Goal: Register for event/course

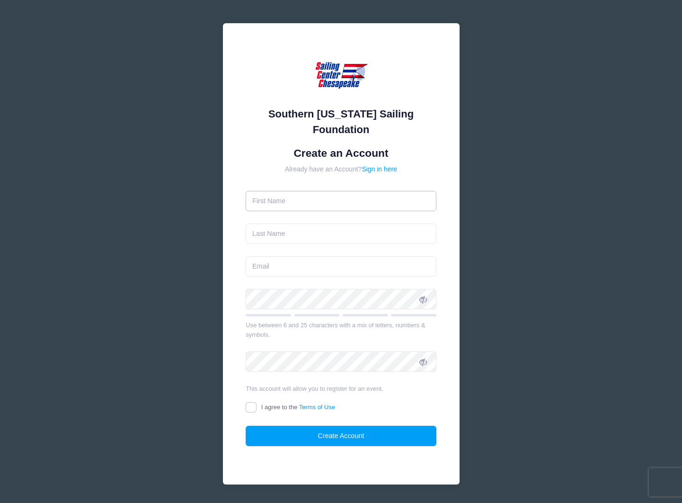
click at [385, 199] on input "text" at bounding box center [341, 201] width 191 height 20
type input "Erin"
type input "[PERSON_NAME]"
type input "[PERSON_NAME][EMAIL_ADDRESS][PERSON_NAME][DOMAIN_NAME]"
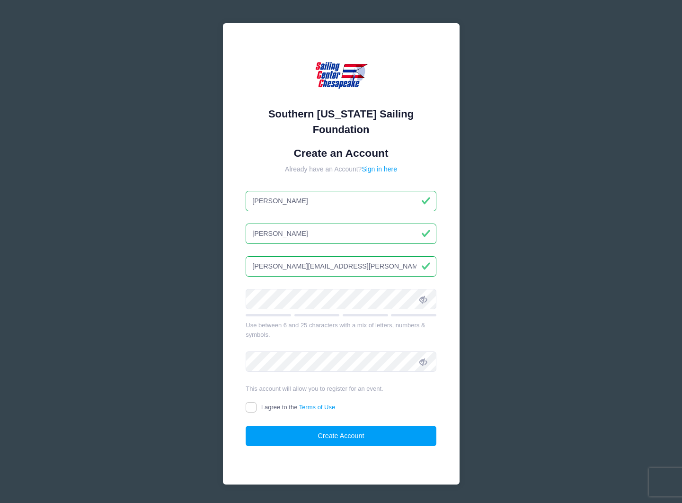
click at [423, 301] on icon at bounding box center [423, 299] width 8 height 8
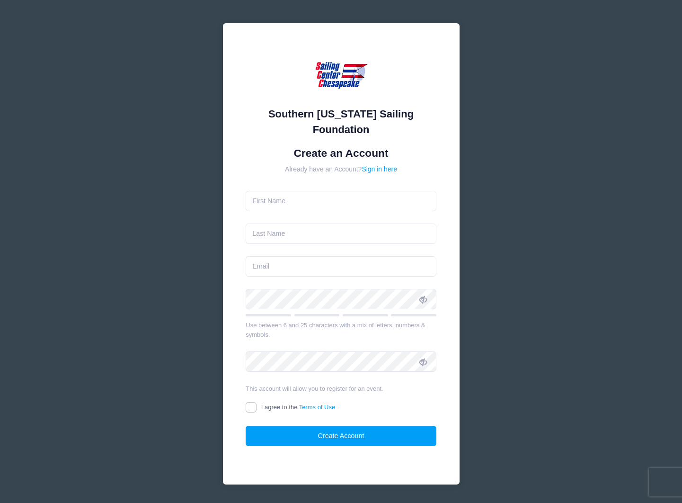
click at [456, 170] on div "Southern Maryland Sailing Foundation Create an Account Already have an Account?…" at bounding box center [341, 253] width 237 height 461
click at [365, 207] on input "text" at bounding box center [341, 201] width 191 height 20
type input "Erin"
type input "[PERSON_NAME]"
type input "[PERSON_NAME][EMAIL_ADDRESS][PERSON_NAME][DOMAIN_NAME]"
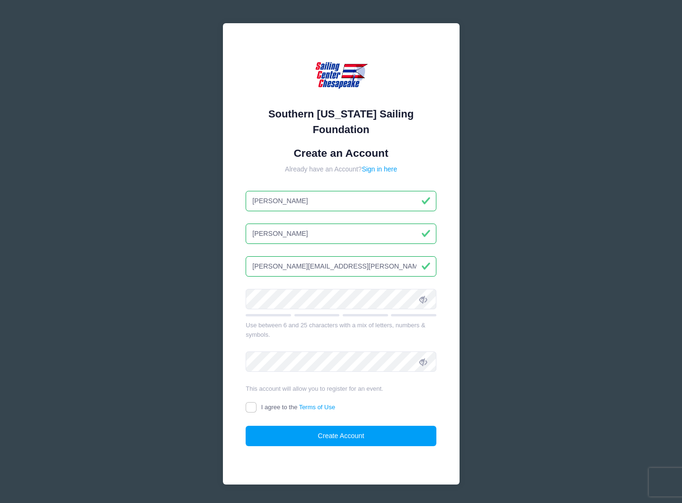
click at [524, 199] on div "Southern Maryland Sailing Foundation Create an Account Already have an Account?…" at bounding box center [341, 265] width 682 height 530
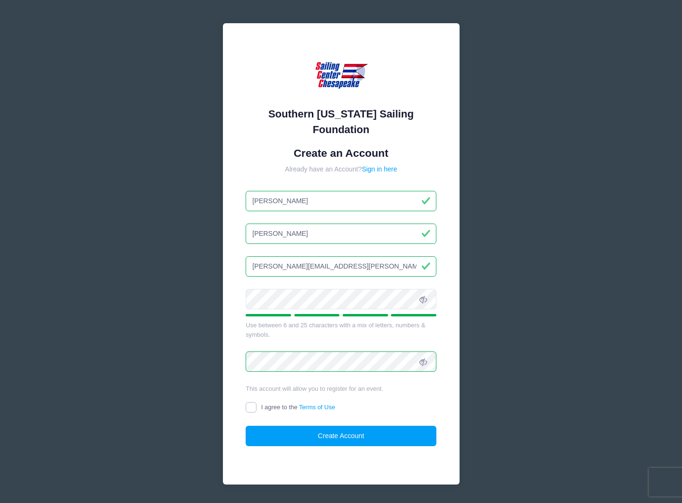
click at [252, 409] on input "I agree to the Terms of Use" at bounding box center [251, 407] width 11 height 11
checkbox input "true"
click at [294, 433] on button "Create Account" at bounding box center [341, 435] width 191 height 20
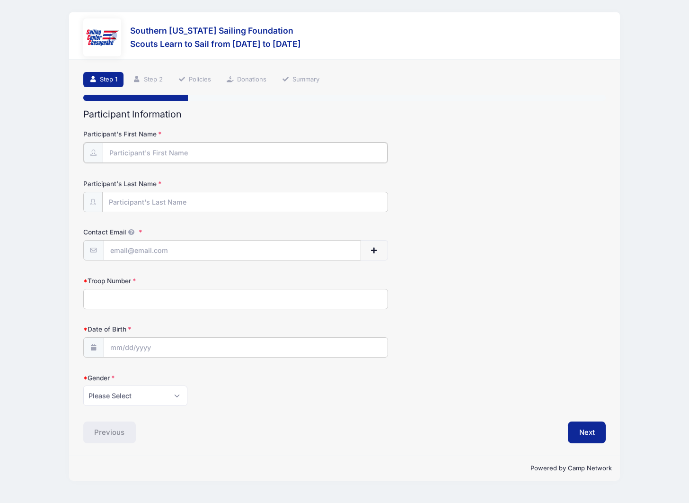
click at [208, 152] on input "Participant's First Name" at bounding box center [245, 152] width 285 height 20
type input "[PERSON_NAME]"
type input "[PERSON_NAME][EMAIL_ADDRESS][PERSON_NAME][DOMAIN_NAME]"
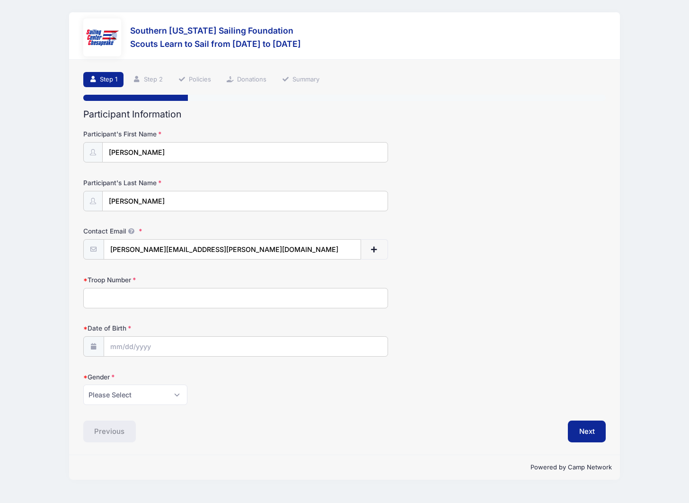
click at [159, 302] on input "Troop Number" at bounding box center [235, 298] width 305 height 20
type input "420"
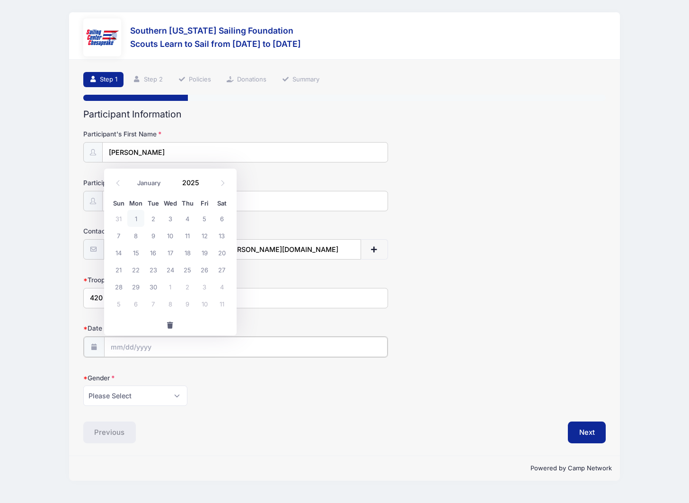
click at [144, 348] on input "Date of Birth" at bounding box center [245, 346] width 283 height 20
click at [143, 372] on label "Gender" at bounding box center [170, 376] width 174 height 9
click at [143, 384] on select "Please Select Female Male" at bounding box center [135, 394] width 104 height 20
click at [121, 348] on input "Date of Birth" at bounding box center [245, 346] width 283 height 20
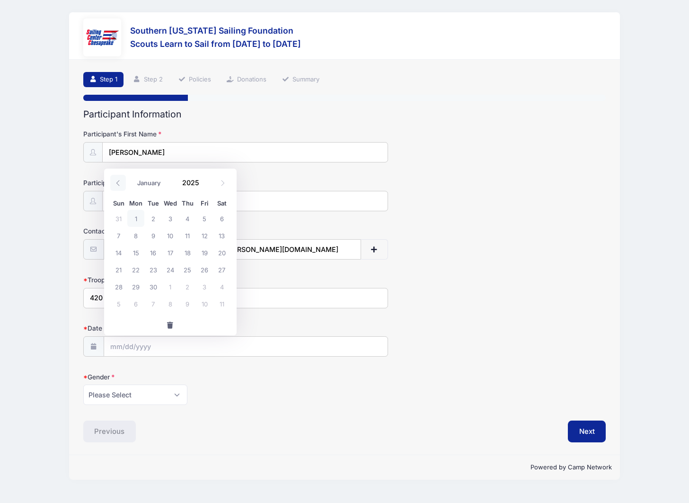
click at [119, 183] on icon at bounding box center [118, 183] width 6 height 6
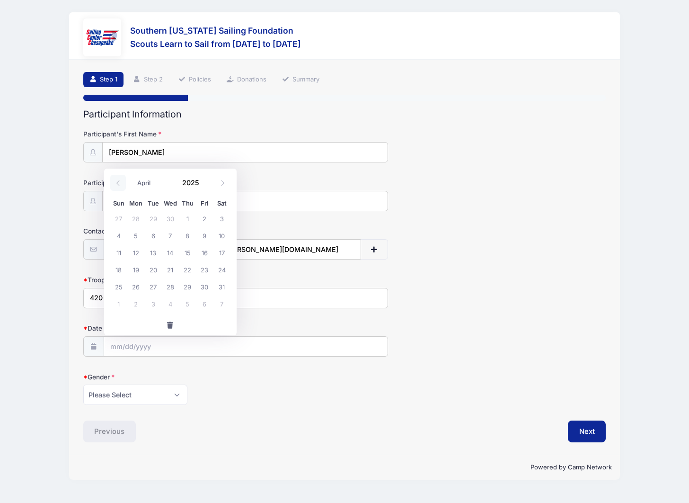
click at [119, 183] on icon at bounding box center [118, 183] width 6 height 6
select select "0"
click at [119, 183] on icon at bounding box center [118, 183] width 6 height 6
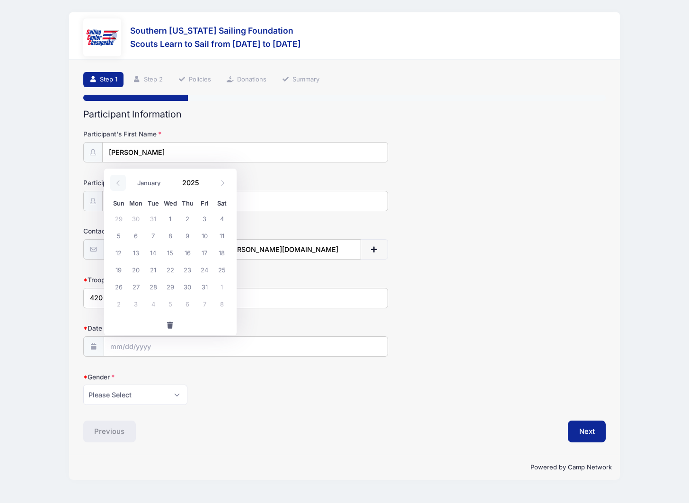
type input "2024"
select select "11"
click at [223, 184] on icon at bounding box center [222, 183] width 3 height 6
type input "2025"
select select "0"
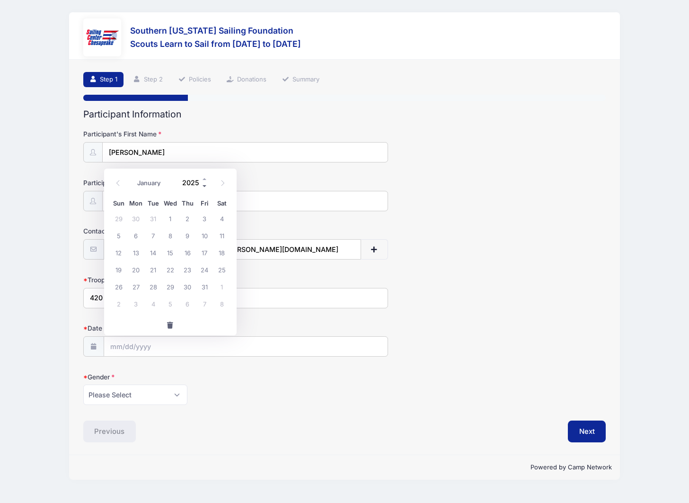
click at [207, 182] on span at bounding box center [205, 185] width 7 height 7
click at [205, 186] on span at bounding box center [205, 185] width 7 height 7
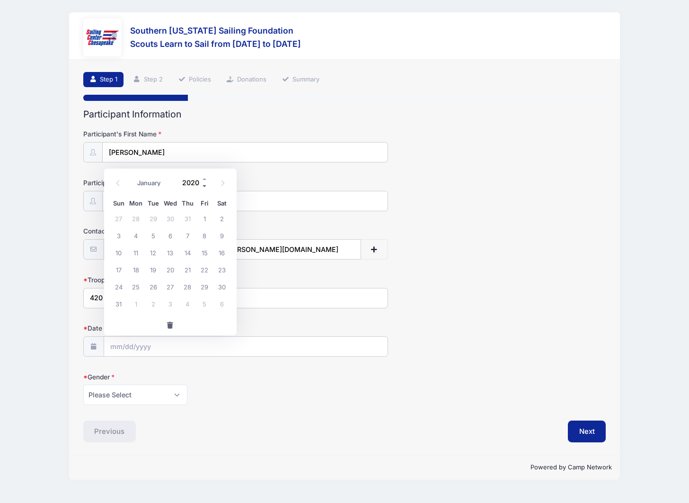
click at [205, 186] on span at bounding box center [205, 185] width 7 height 7
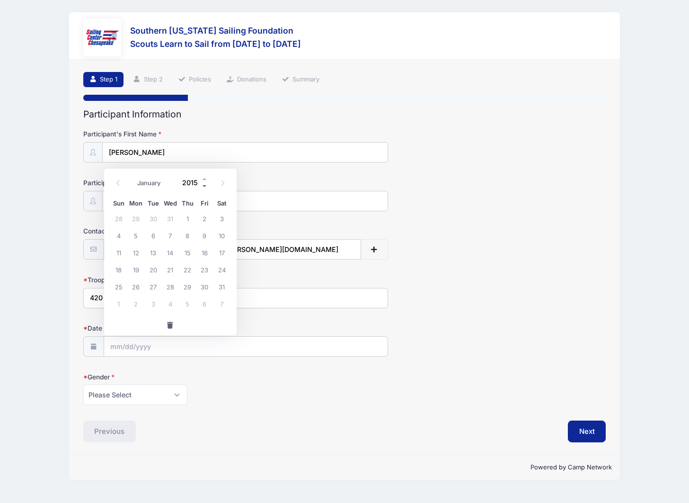
click at [205, 186] on span at bounding box center [205, 185] width 7 height 7
type input "2013"
click at [168, 271] on span "23" at bounding box center [170, 269] width 17 height 17
type input "01/23/2013"
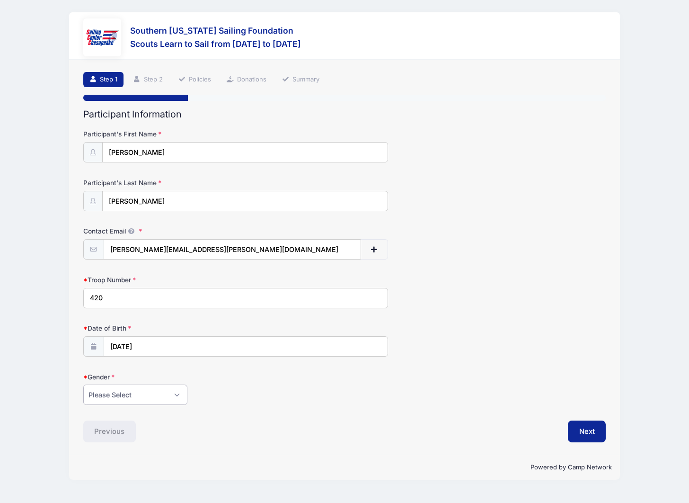
click at [131, 395] on select "Please Select Female Male" at bounding box center [135, 394] width 104 height 20
select select "Male"
click at [251, 402] on div "Please Select Female Male" at bounding box center [235, 394] width 305 height 20
click at [598, 430] on button "Next" at bounding box center [587, 431] width 38 height 22
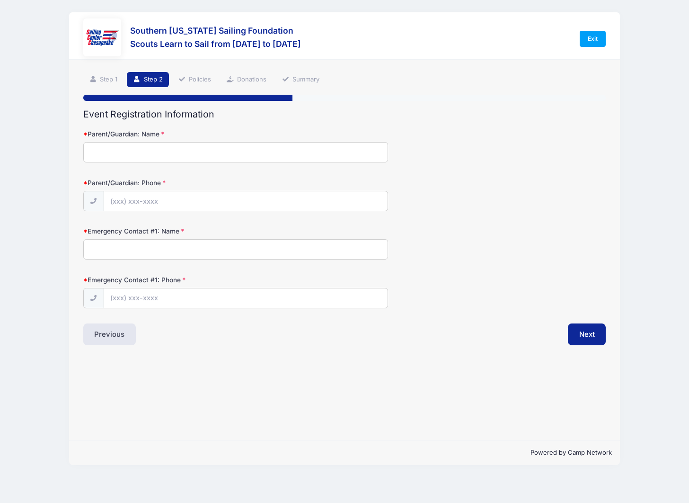
click at [207, 155] on input "Parent/Guardian: Name" at bounding box center [235, 152] width 305 height 20
type input "Erin Mrozowski"
type input "(240) 515-5563"
click at [157, 256] on input "Emergency Contact #1: Name" at bounding box center [235, 249] width 305 height 20
type input "Leroy Mrozowski"
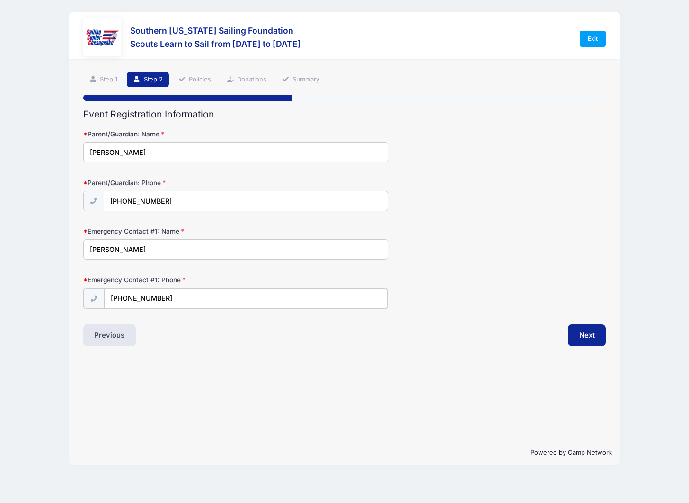
type input "(301) 769-1341"
click at [242, 362] on div "Step 2 /7 Step 1 Step 2 Policies Donations Summary Participant Information Part…" at bounding box center [344, 250] width 550 height 380
click at [585, 336] on button "Next" at bounding box center [587, 334] width 38 height 22
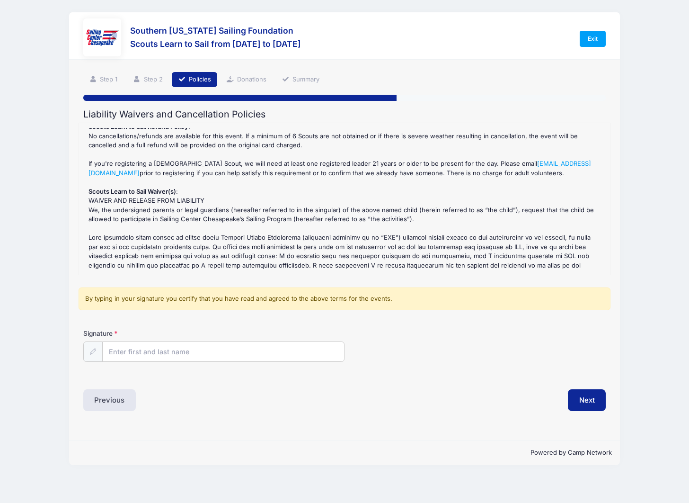
scroll to position [16, 0]
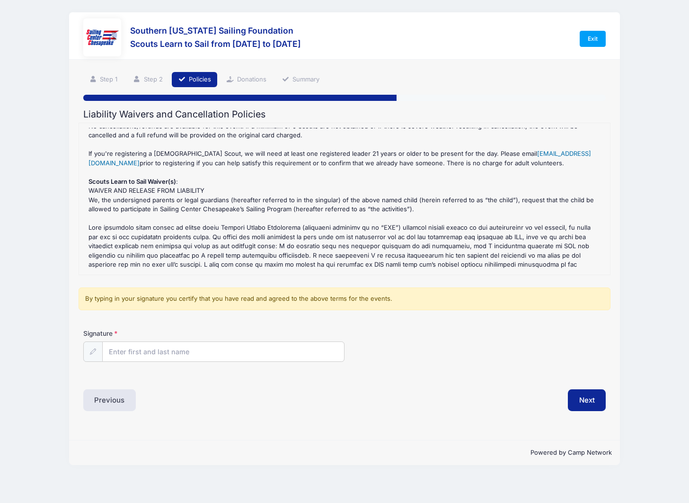
click at [530, 152] on link "outreach@somdsailing.org" at bounding box center [339, 158] width 503 height 17
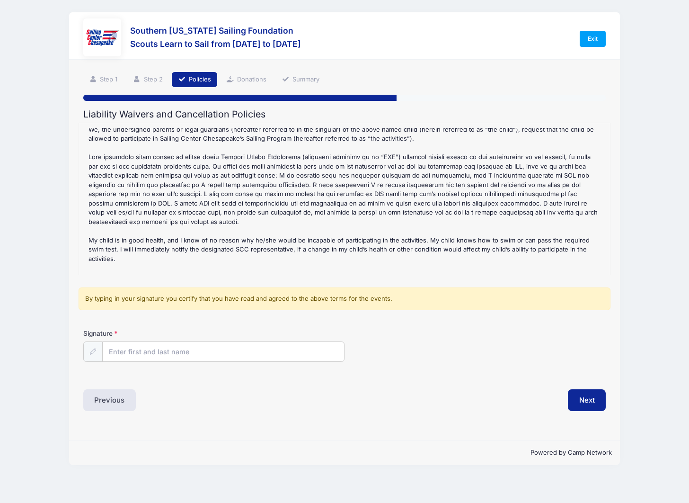
scroll to position [88, 0]
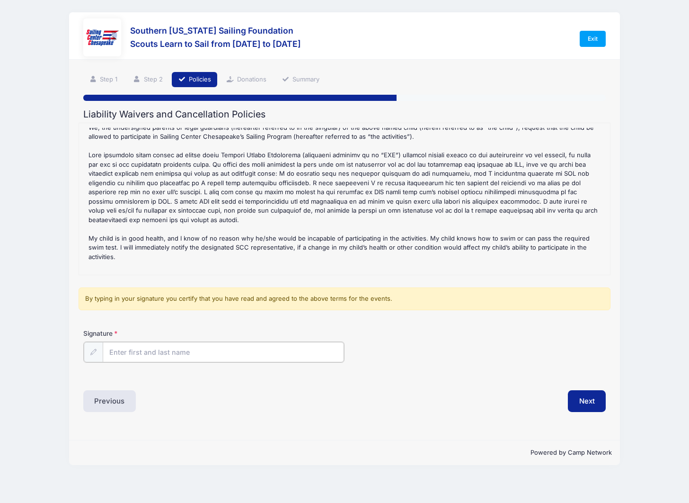
click at [149, 352] on input "Signature" at bounding box center [223, 352] width 241 height 20
type input "Erin Mrozowski"
click at [589, 404] on button "Next" at bounding box center [587, 400] width 38 height 22
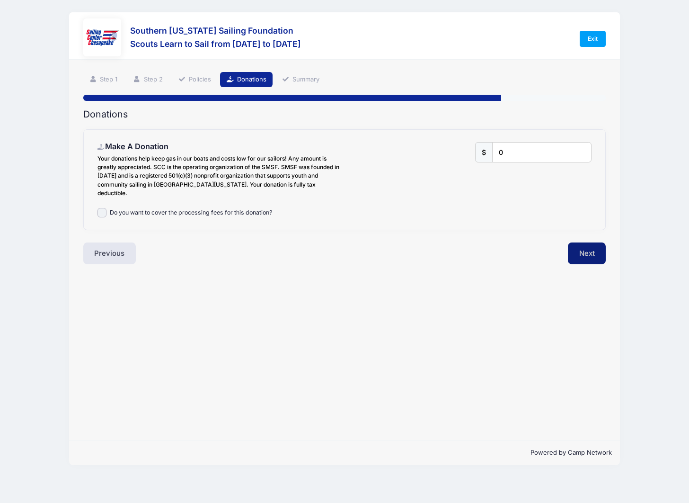
click at [592, 243] on button "Next" at bounding box center [587, 253] width 38 height 22
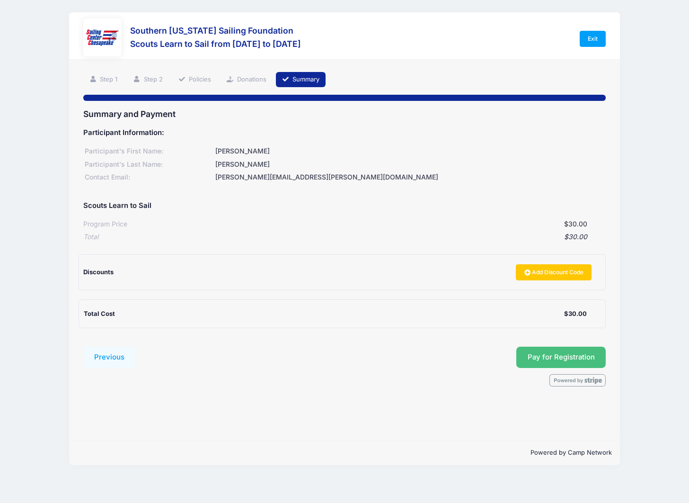
click at [538, 360] on span "Pay for Registration" at bounding box center [561, 357] width 67 height 9
